Goal: Communication & Community: Answer question/provide support

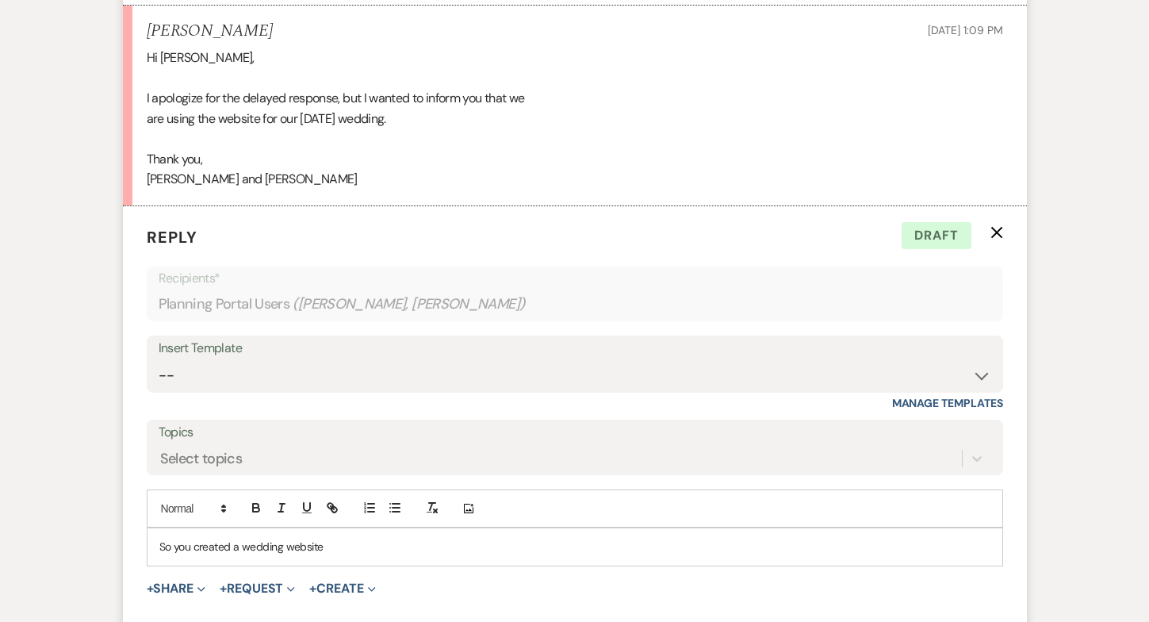
scroll to position [971, 0]
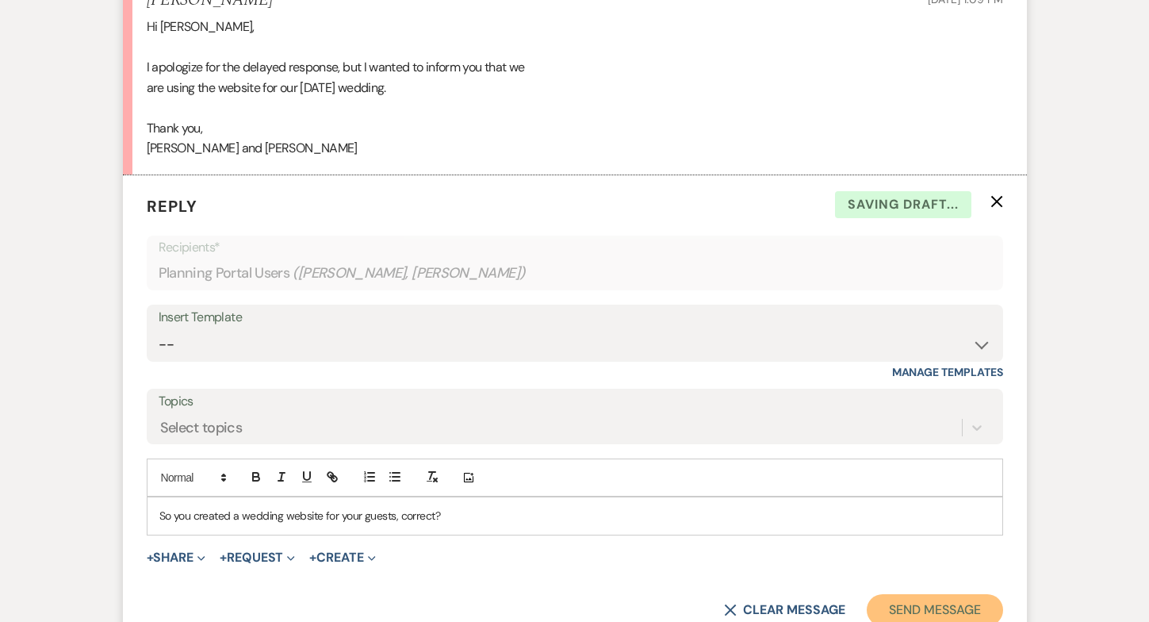
click at [961, 594] on button "Send Message" at bounding box center [935, 610] width 136 height 32
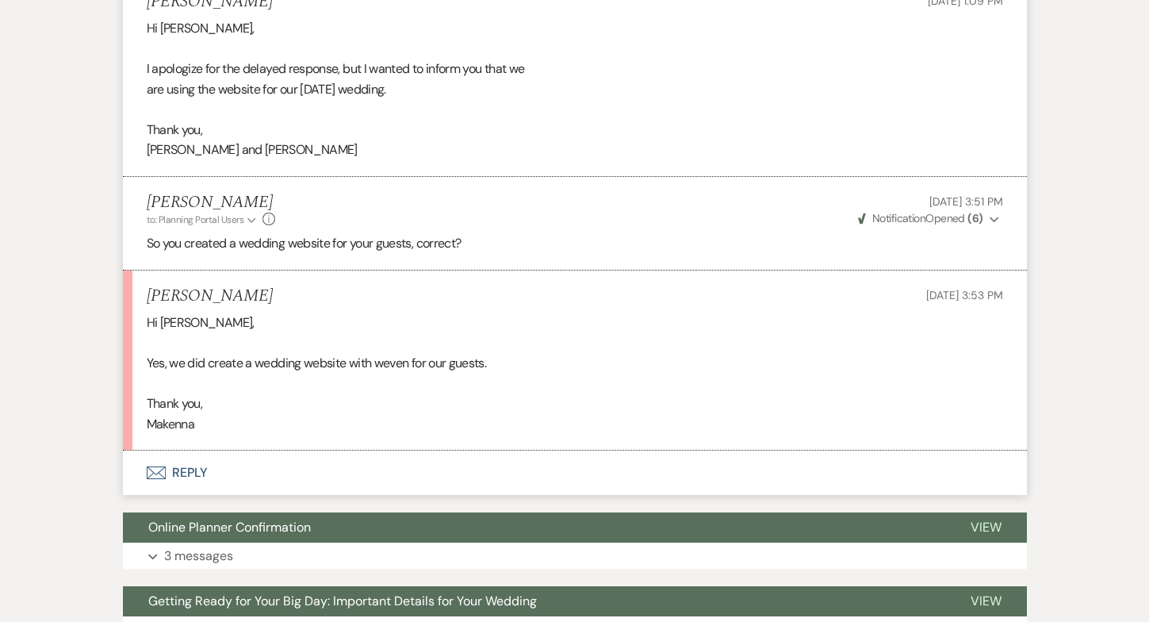
scroll to position [969, 0]
click at [187, 451] on button "Envelope Reply" at bounding box center [575, 473] width 904 height 44
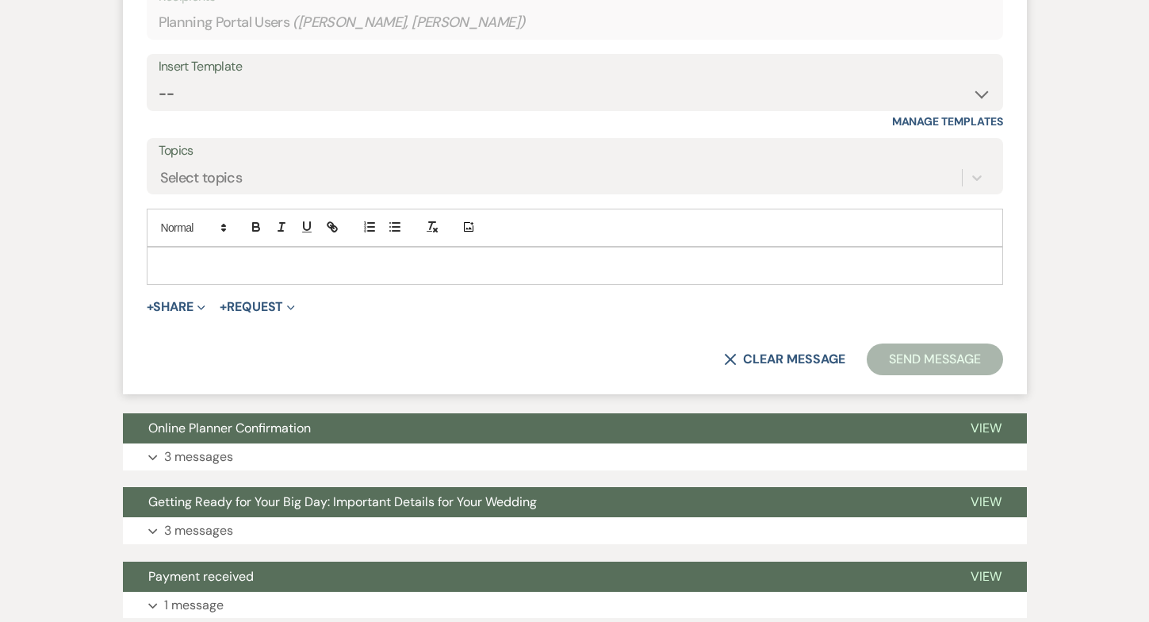
scroll to position [1507, 0]
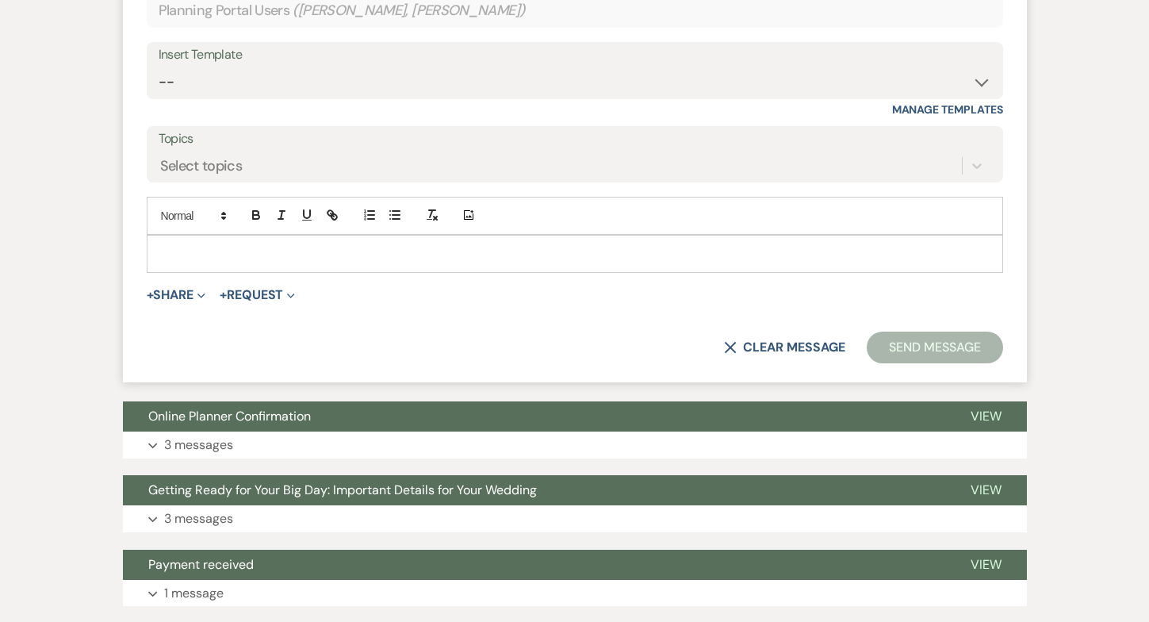
click at [163, 245] on p at bounding box center [574, 253] width 831 height 17
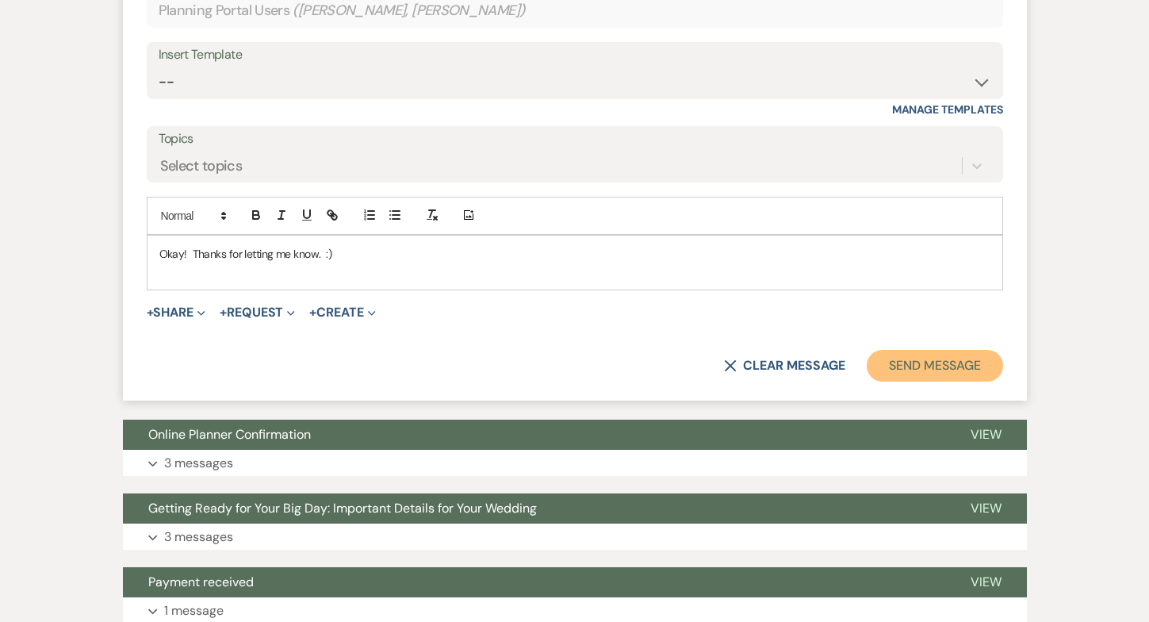
click at [890, 350] on button "Send Message" at bounding box center [935, 366] width 136 height 32
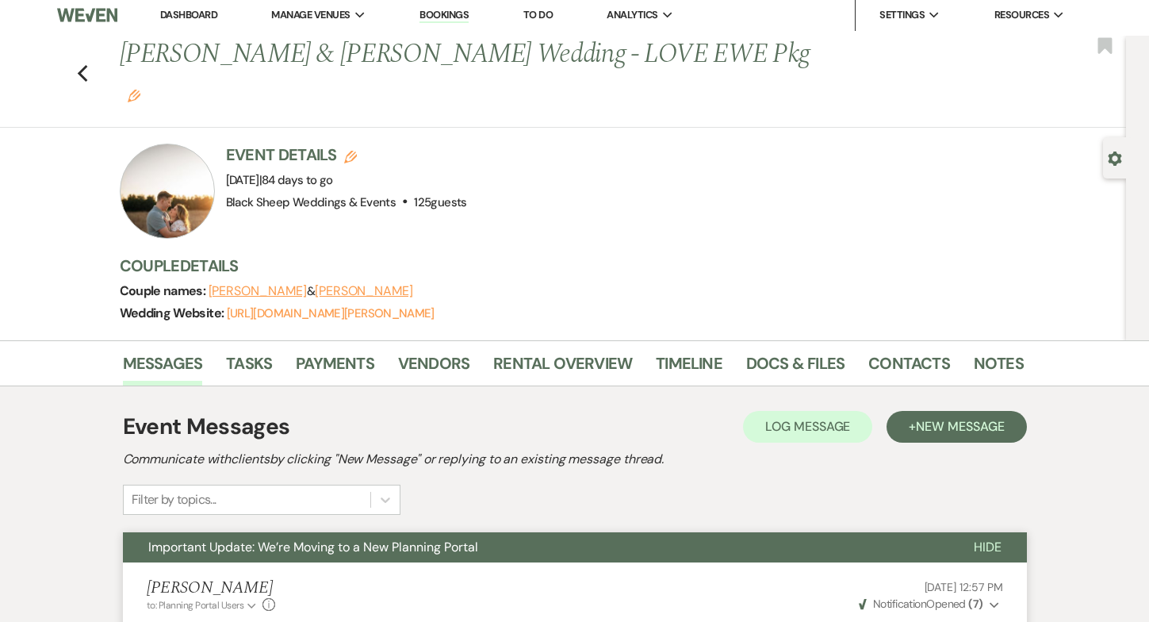
scroll to position [0, 0]
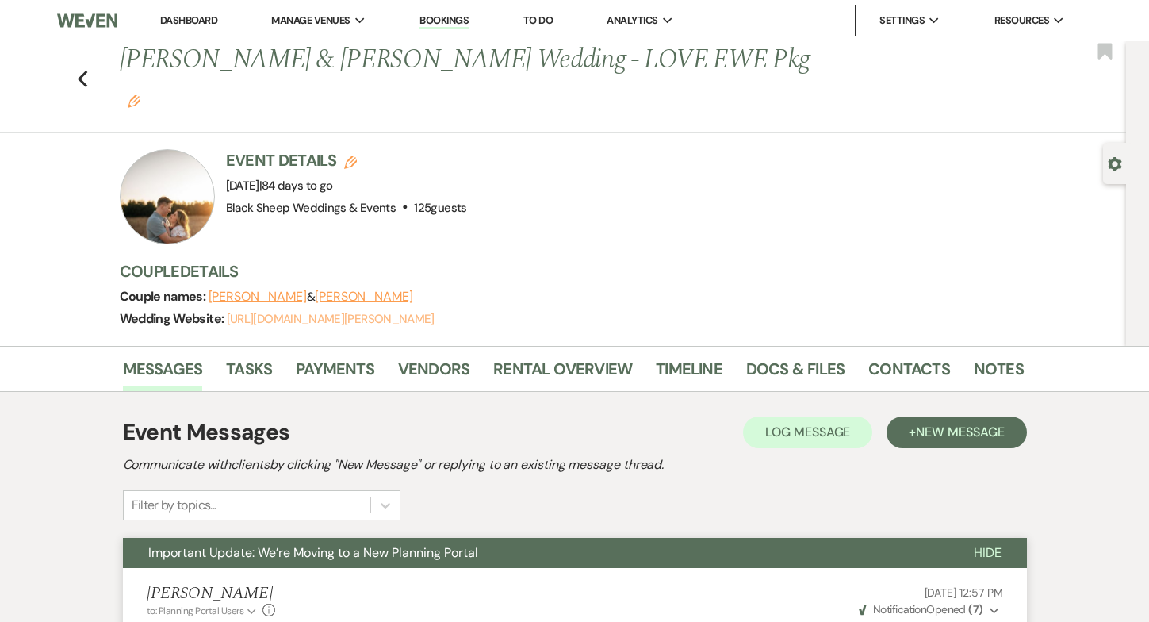
click at [285, 311] on link "[URL][DOMAIN_NAME][PERSON_NAME]" at bounding box center [331, 319] width 208 height 16
click at [83, 71] on use "button" at bounding box center [82, 79] width 10 height 17
